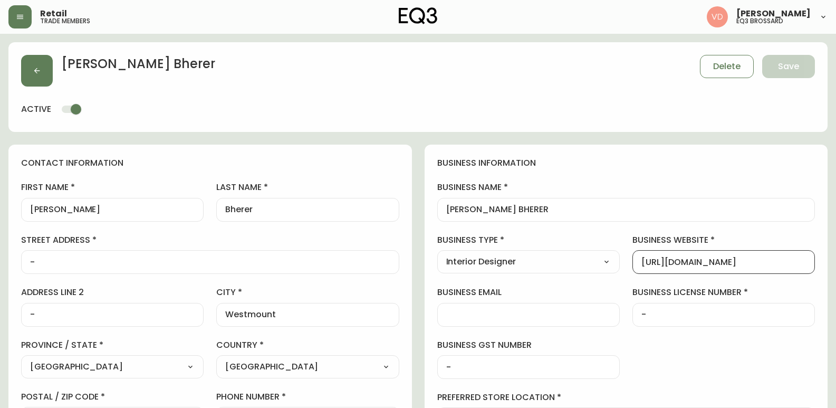
select select "QC"
select select "CA"
select select "CA_FR"
select select "Other"
select select "Interior Designer"
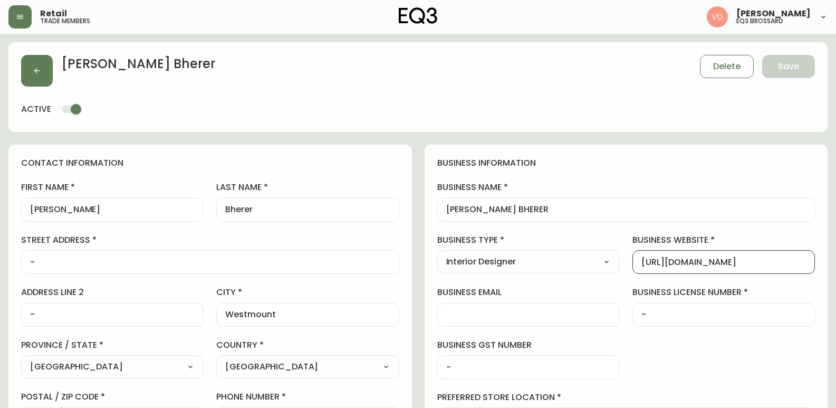
select select "cjw10z96t00bn6gs0dfqi5bhz"
select select "false"
